Goal: Task Accomplishment & Management: Use online tool/utility

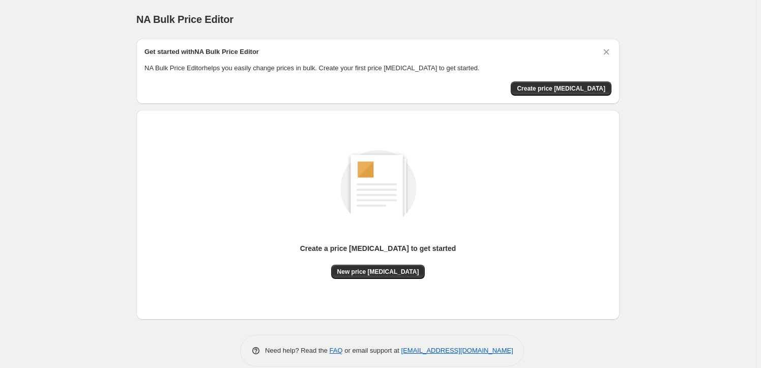
click at [402, 258] on div "Create a price change job to get started" at bounding box center [378, 253] width 156 height 21
click at [391, 269] on span "New price [MEDICAL_DATA]" at bounding box center [378, 272] width 82 height 8
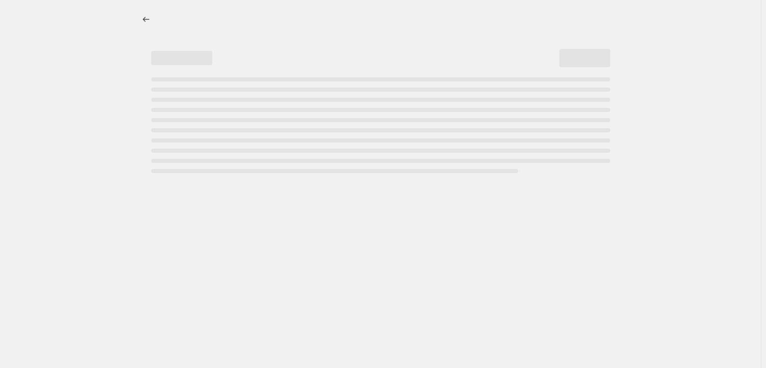
select select "percentage"
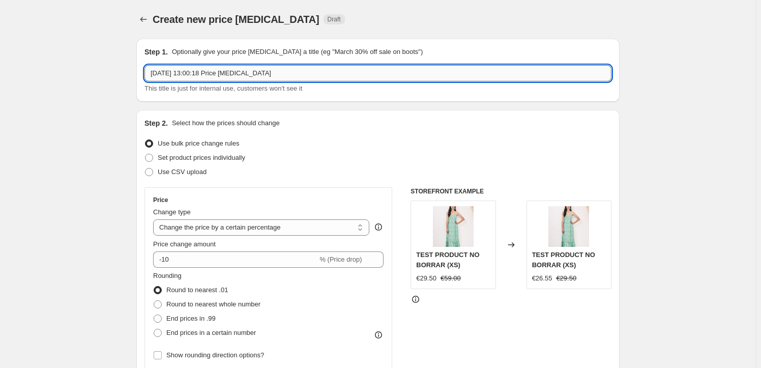
click at [205, 69] on input "15 oct 2025, 13:00:18 Price change job" at bounding box center [378, 73] width 467 height 16
drag, startPoint x: 298, startPoint y: 75, endPoint x: 36, endPoint y: 109, distance: 264.3
type input "Archives FW24"
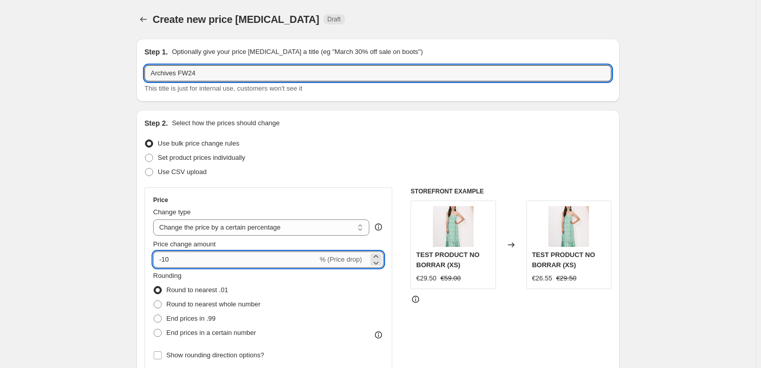
click at [207, 259] on input "-10" at bounding box center [235, 259] width 164 height 16
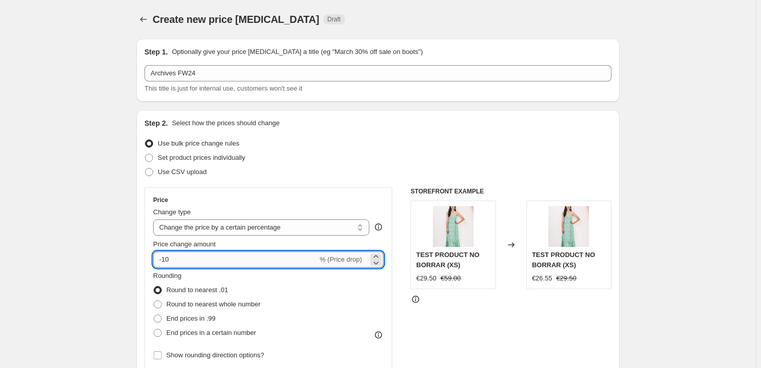
type input "-1"
type input "-60"
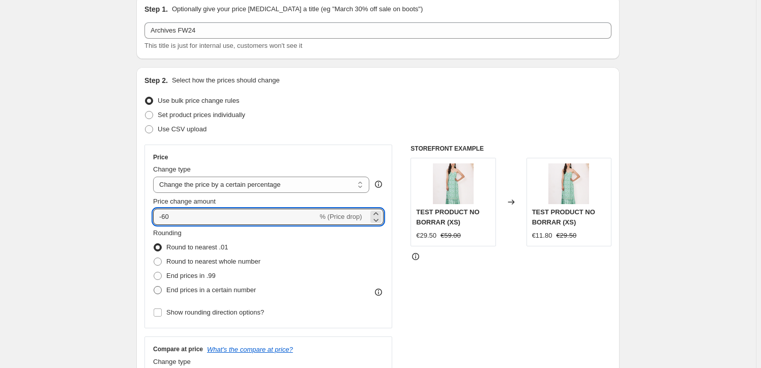
scroll to position [92, 0]
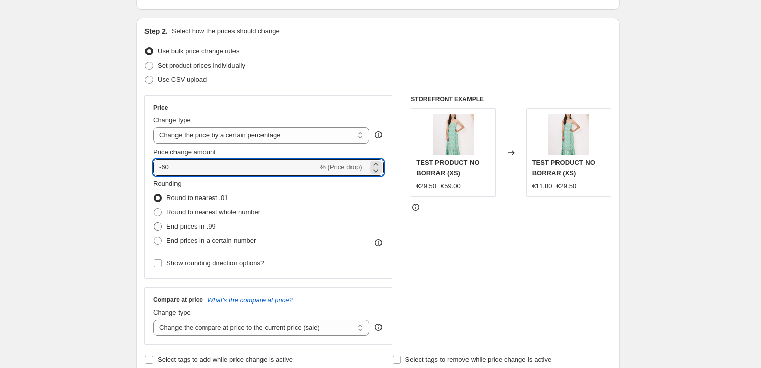
click at [164, 228] on label "End prices in .99" at bounding box center [184, 226] width 63 height 14
click at [154, 223] on input "End prices in .99" at bounding box center [154, 222] width 1 height 1
radio input "true"
click at [177, 169] on input "-60" at bounding box center [235, 167] width 164 height 16
click at [159, 195] on span at bounding box center [158, 198] width 8 height 8
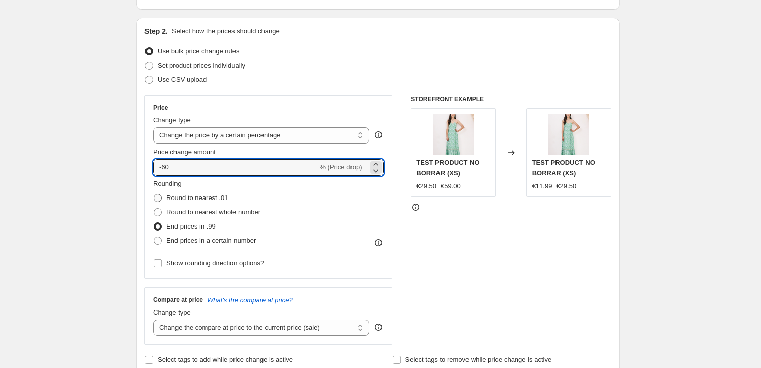
click at [154, 194] on input "Round to nearest .01" at bounding box center [154, 194] width 1 height 1
radio input "true"
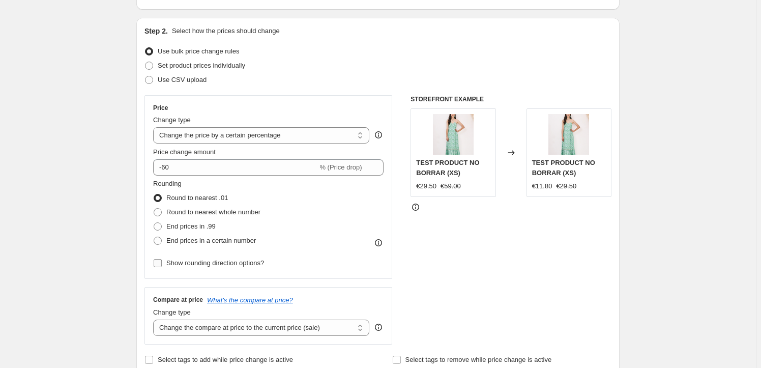
click at [158, 262] on input "Show rounding direction options?" at bounding box center [158, 263] width 8 height 8
checkbox input "true"
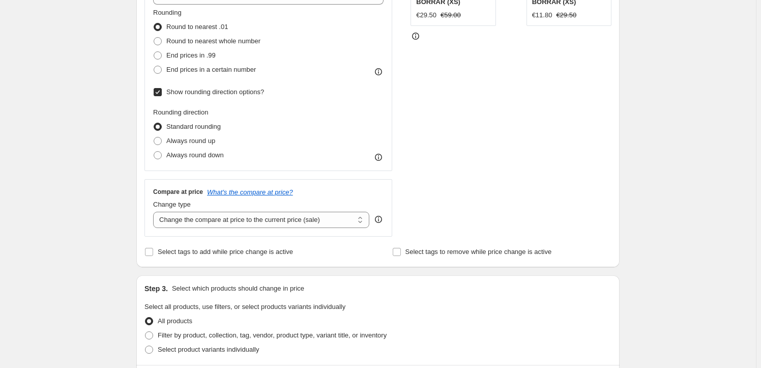
scroll to position [277, 0]
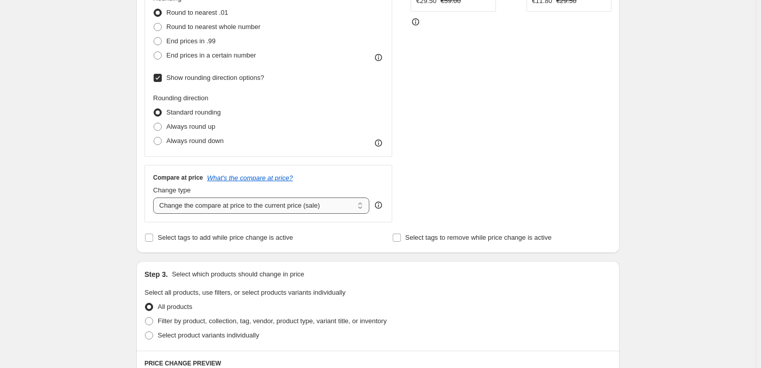
click at [341, 204] on select "Change the compare at price to the current price (sale) Change the compare at p…" at bounding box center [261, 205] width 216 height 16
click at [155, 197] on select "Change the compare at price to the current price (sale) Change the compare at p…" at bounding box center [261, 205] width 216 height 16
click at [151, 239] on input "Select tags to add while price change is active" at bounding box center [149, 238] width 8 height 8
checkbox input "true"
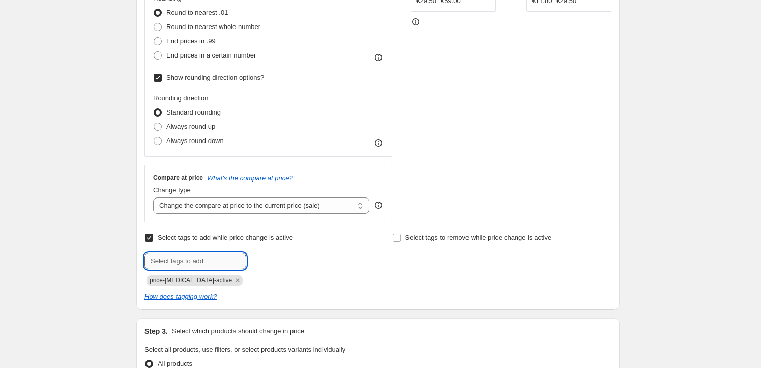
click at [197, 261] on input "text" at bounding box center [196, 261] width 102 height 16
type input "Archives"
click at [336, 294] on div "How does tagging work?" at bounding box center [378, 297] width 467 height 10
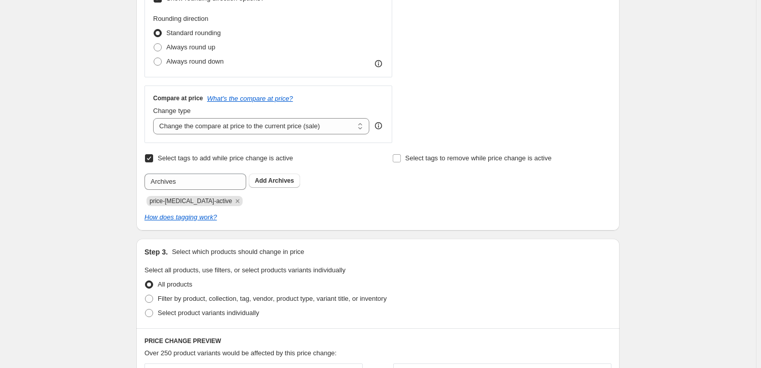
scroll to position [370, 0]
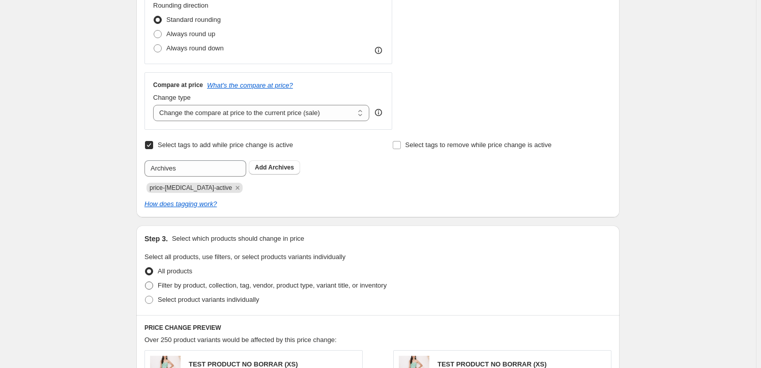
click at [152, 285] on span at bounding box center [149, 285] width 8 height 8
click at [146, 282] on input "Filter by product, collection, tag, vendor, product type, variant title, or inv…" at bounding box center [145, 281] width 1 height 1
radio input "true"
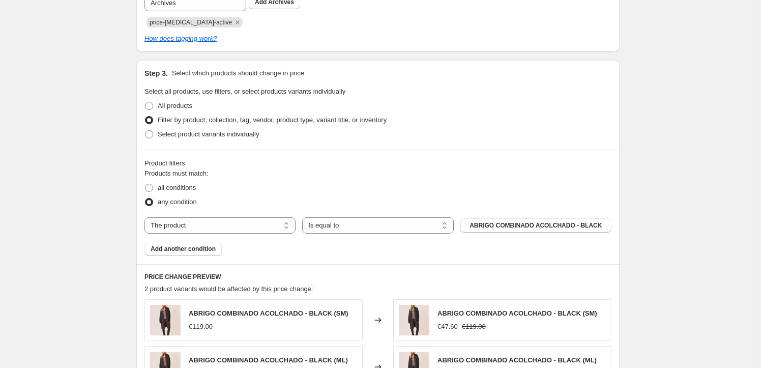
scroll to position [555, 0]
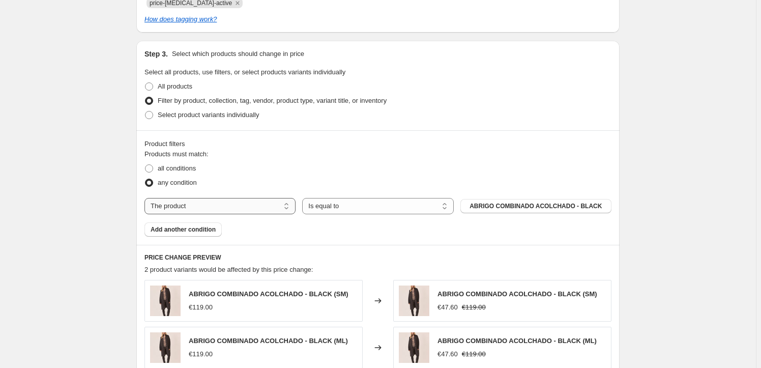
click at [221, 209] on select "The product The product's collection The product's tag The product's vendor The…" at bounding box center [220, 206] width 151 height 16
select select "collection"
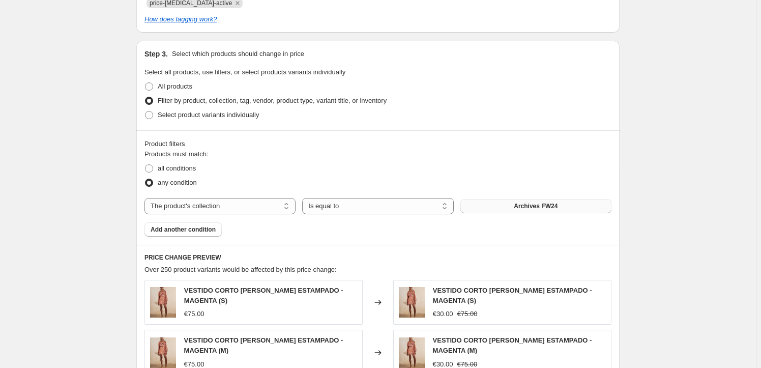
click at [494, 204] on button "Archives FW24" at bounding box center [536, 206] width 151 height 14
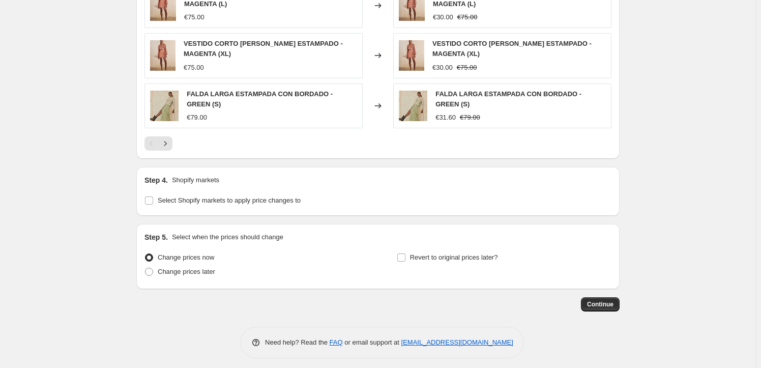
scroll to position [956, 0]
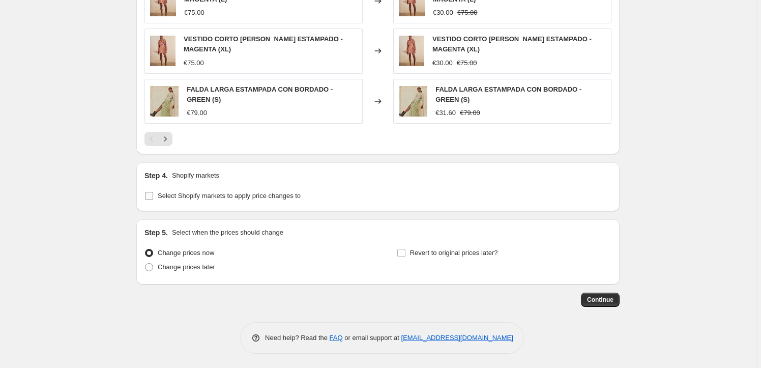
click at [153, 197] on input "Select Shopify markets to apply price changes to" at bounding box center [149, 196] width 8 height 8
checkbox input "true"
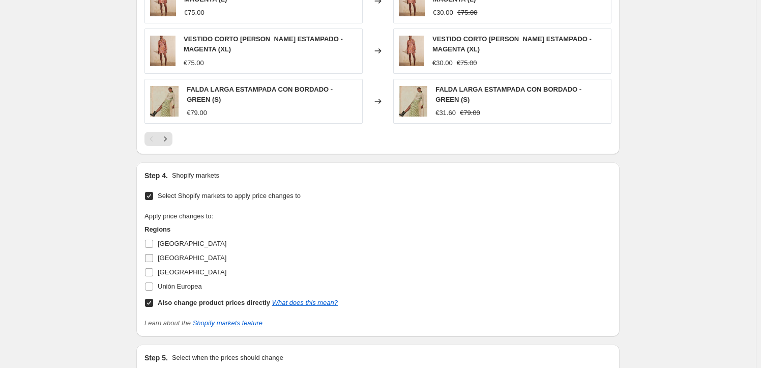
click at [150, 258] on input "Spain" at bounding box center [149, 258] width 8 height 8
checkbox input "true"
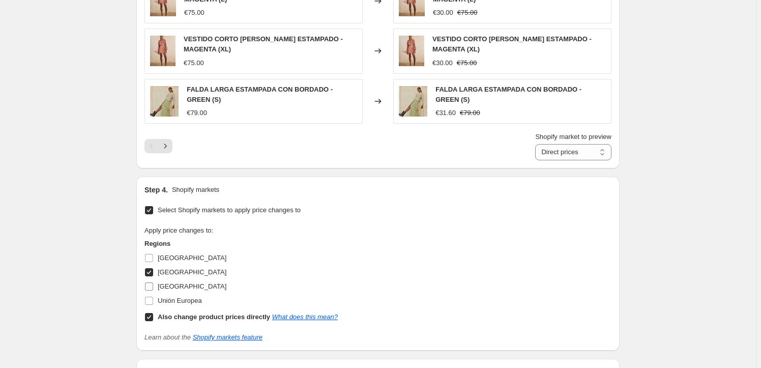
click at [151, 284] on input "USA" at bounding box center [149, 286] width 8 height 8
checkbox input "true"
click at [150, 300] on input "Unión Europea" at bounding box center [149, 301] width 8 height 8
checkbox input "true"
click at [151, 254] on input "ITALIA" at bounding box center [149, 258] width 8 height 8
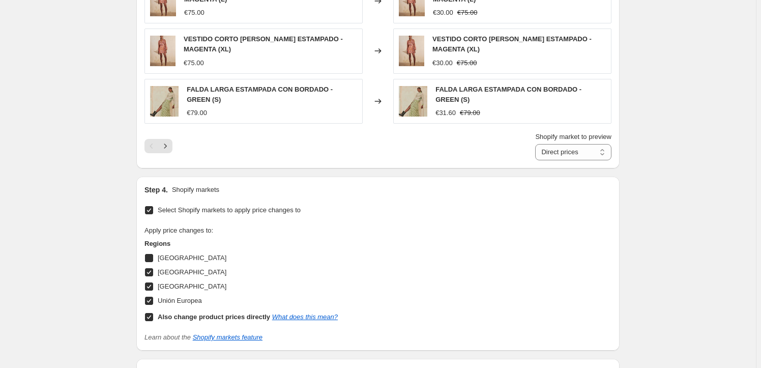
checkbox input "true"
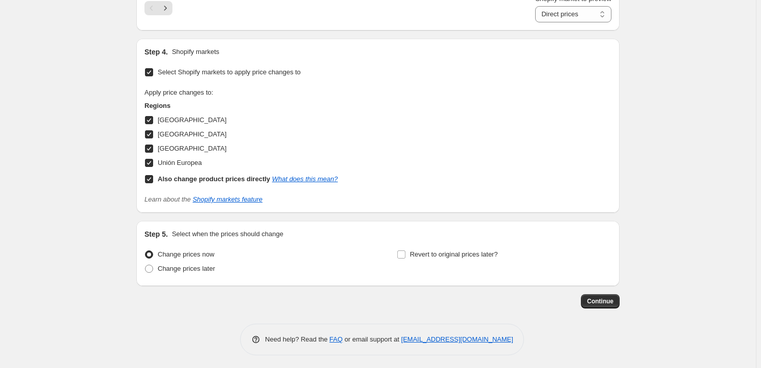
scroll to position [1095, 0]
click at [148, 265] on span at bounding box center [149, 268] width 8 height 8
click at [146, 265] on input "Change prices later" at bounding box center [145, 264] width 1 height 1
radio input "true"
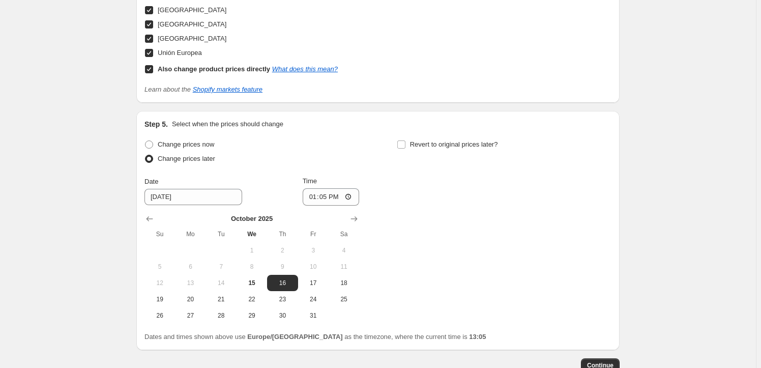
scroll to position [1234, 0]
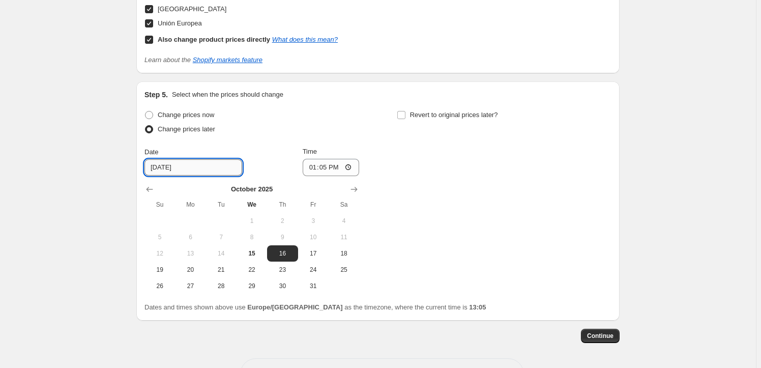
click at [163, 165] on input "10/16/2025" at bounding box center [194, 167] width 98 height 16
click at [168, 165] on input "10/16/2025" at bounding box center [194, 167] width 98 height 16
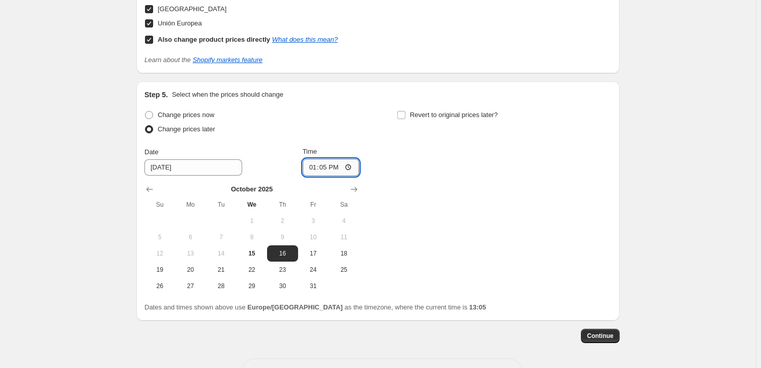
click at [350, 164] on input "13:05" at bounding box center [331, 167] width 57 height 17
type input "09:00"
click at [416, 192] on div "Change prices now Change prices later Date 10/16/2025 Time 09:00 October 2025 S…" at bounding box center [378, 201] width 467 height 186
click at [312, 284] on span "31" at bounding box center [313, 286] width 22 height 8
click at [274, 257] on button "16" at bounding box center [282, 253] width 31 height 16
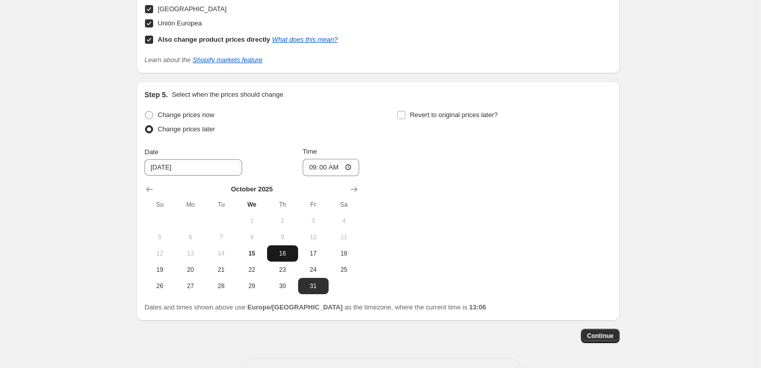
type input "10/16/2025"
click at [589, 334] on span "Continue" at bounding box center [600, 336] width 26 height 8
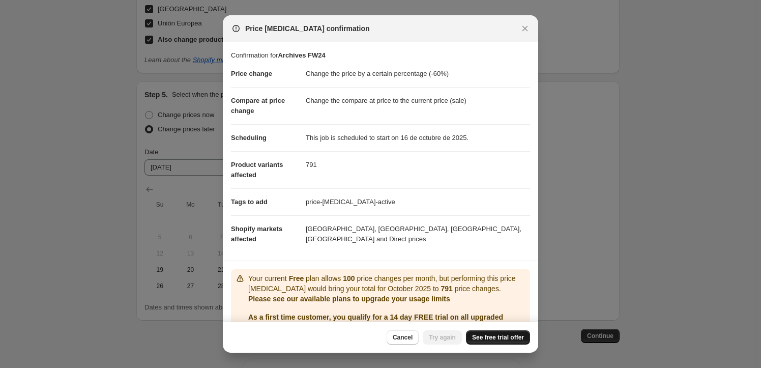
click at [468, 340] on link "See free trial offer" at bounding box center [498, 337] width 64 height 14
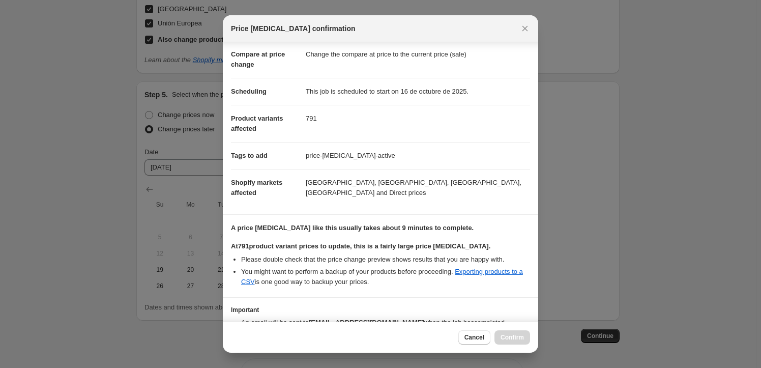
scroll to position [115, 0]
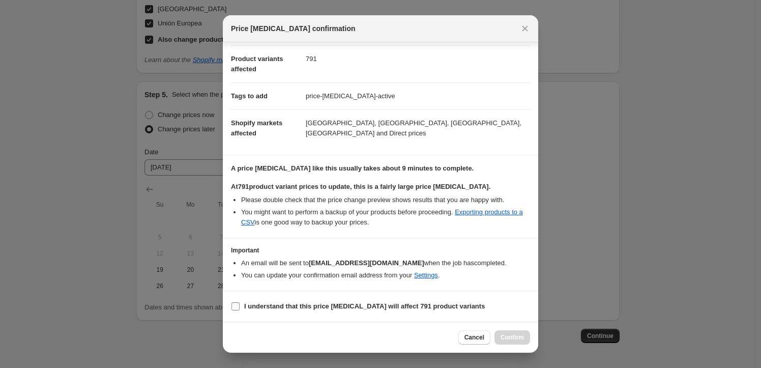
click at [235, 306] on input "I understand that this price change job will affect 791 product variants" at bounding box center [236, 306] width 8 height 8
checkbox input "true"
click at [501, 335] on span "Confirm" at bounding box center [512, 337] width 23 height 8
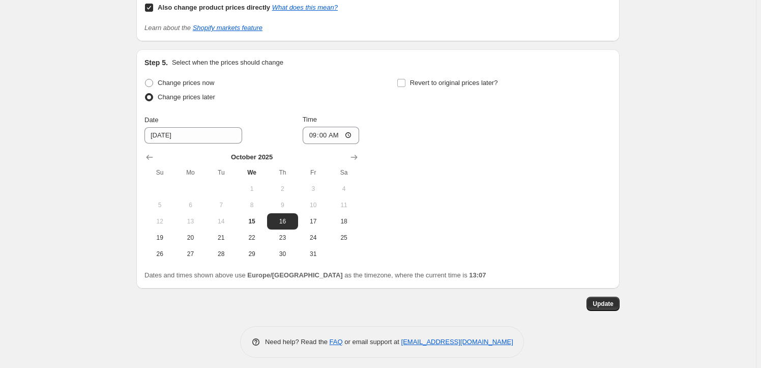
scroll to position [1332, 0]
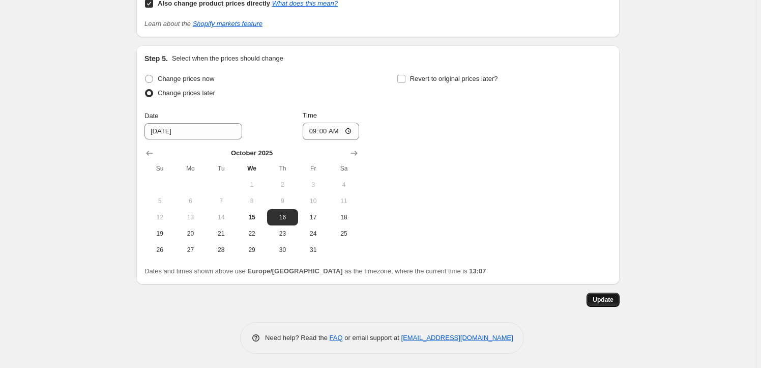
click at [600, 299] on span "Update" at bounding box center [603, 300] width 21 height 8
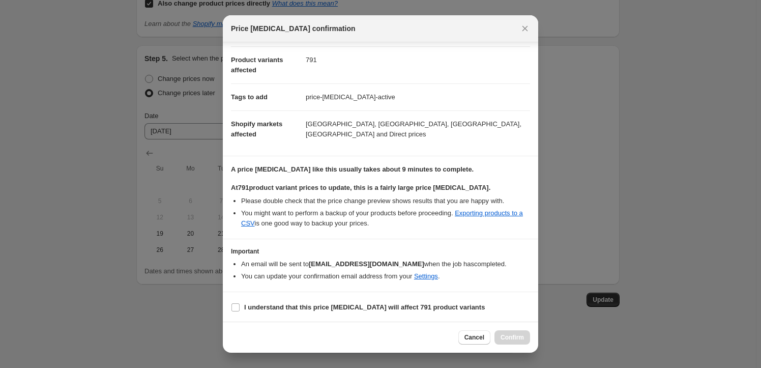
scroll to position [115, 0]
click at [237, 305] on input "I understand that this price change job will affect 791 product variants" at bounding box center [236, 306] width 8 height 8
checkbox input "true"
click at [508, 336] on span "Confirm" at bounding box center [512, 337] width 23 height 8
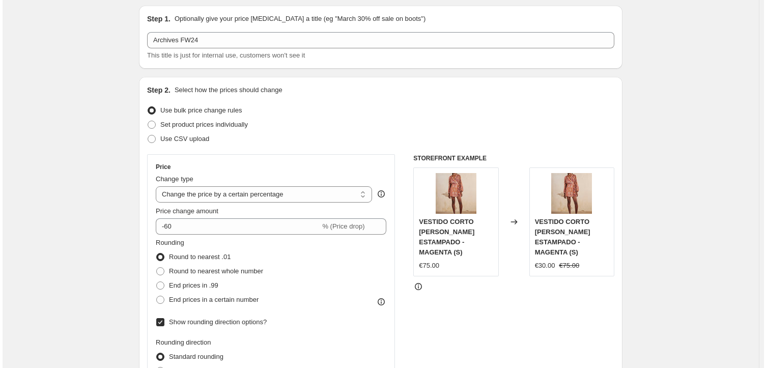
scroll to position [0, 0]
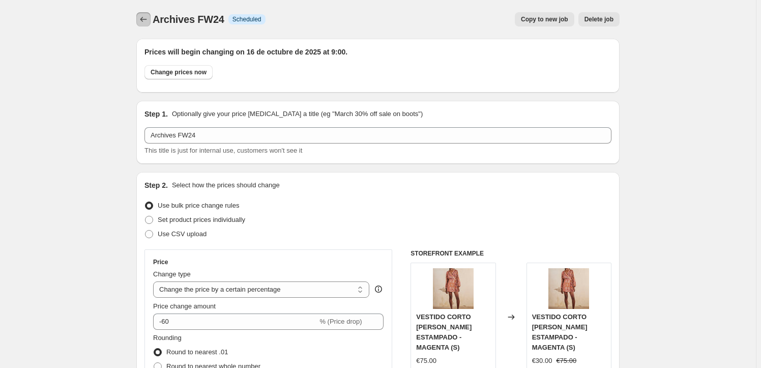
click at [141, 19] on icon "Price change jobs" at bounding box center [143, 19] width 10 height 10
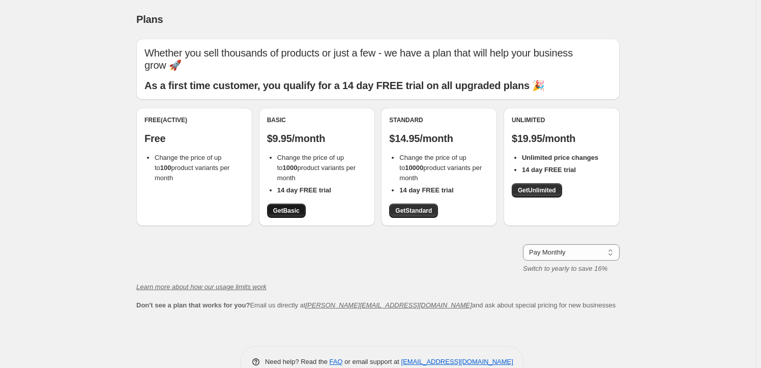
click at [286, 209] on span "Get Basic" at bounding box center [286, 211] width 26 height 8
